Goal: Book appointment/travel/reservation

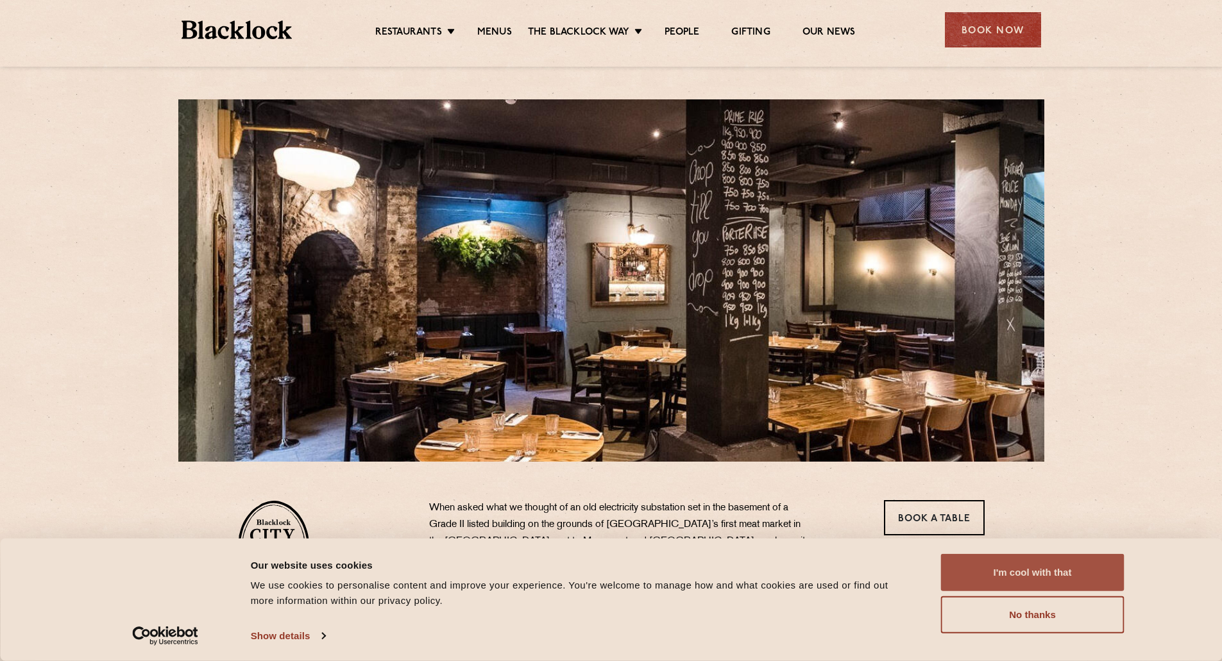
click at [1002, 566] on button "I'm cool with that" at bounding box center [1032, 572] width 183 height 37
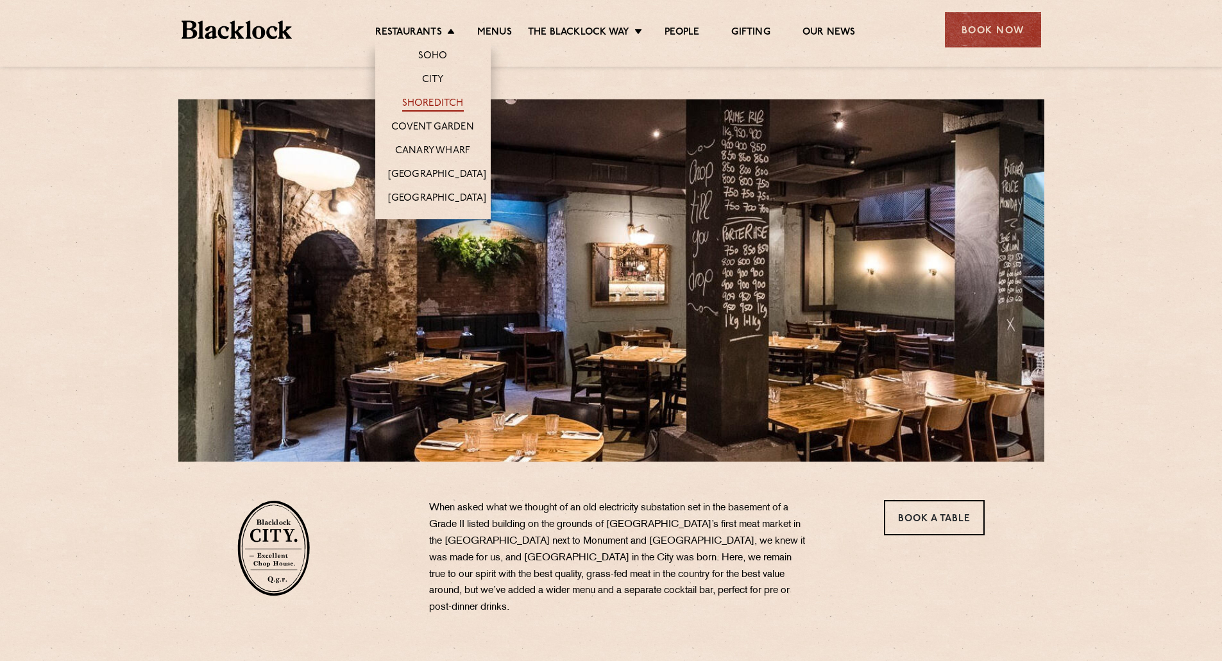
click at [416, 104] on link "Shoreditch" at bounding box center [433, 104] width 62 height 14
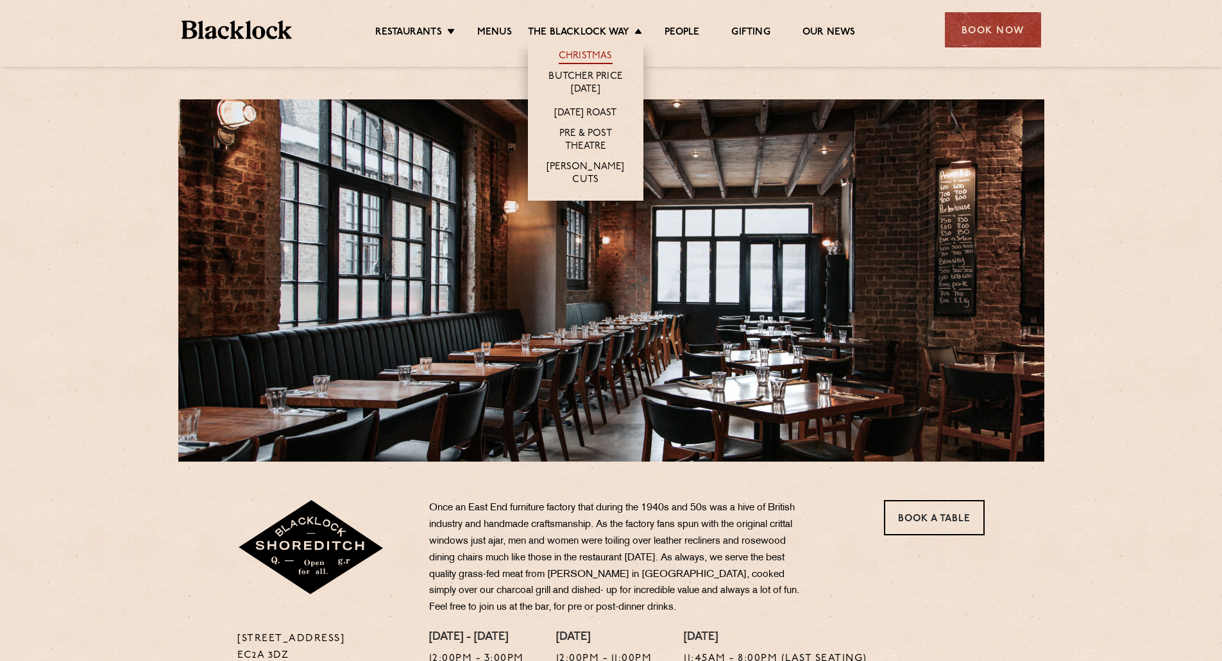
click at [579, 51] on link "Christmas" at bounding box center [586, 57] width 54 height 14
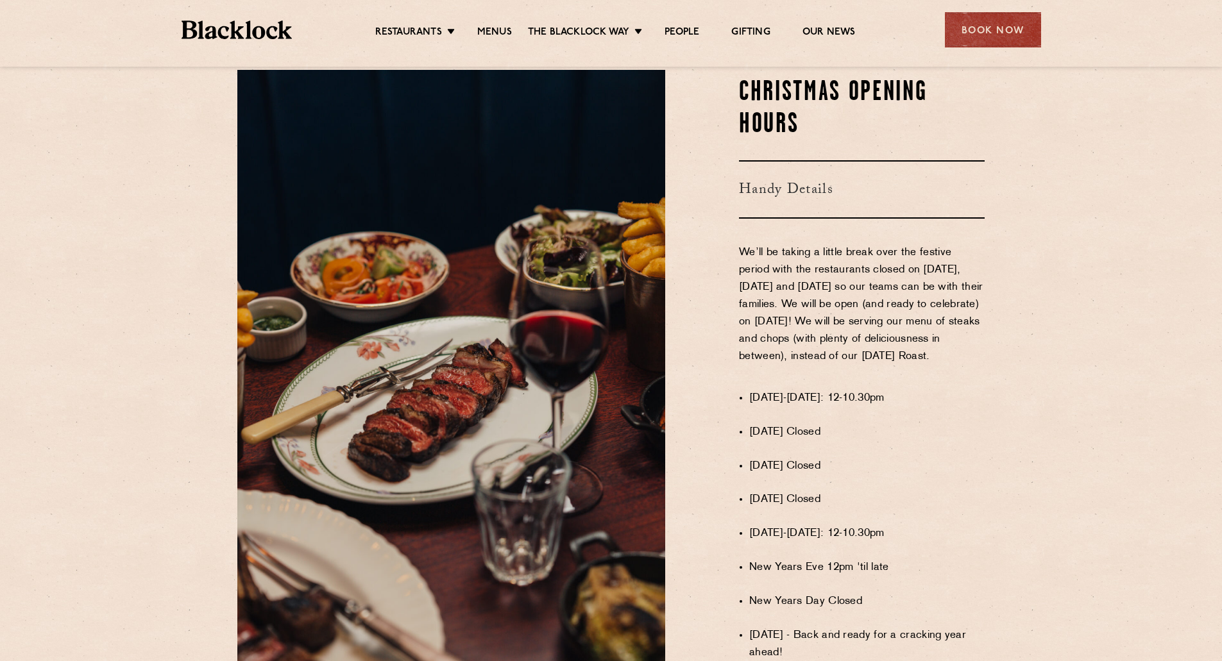
scroll to position [449, 0]
